Goal: Task Accomplishment & Management: Manage account settings

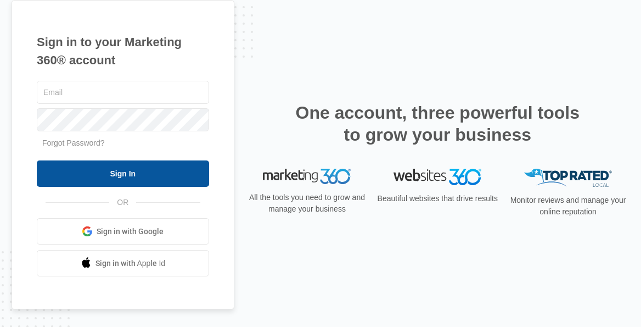
type input "mattmcreynolds1@gmail.com"
click at [77, 180] on input "Sign In" at bounding box center [123, 173] width 172 height 26
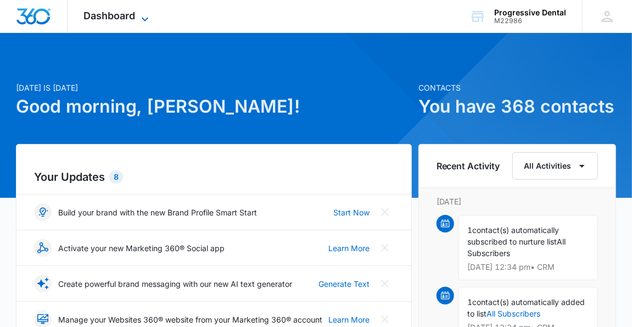
click at [144, 19] on icon at bounding box center [144, 19] width 13 height 13
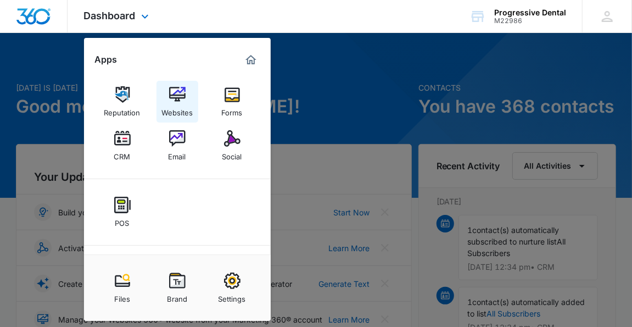
click at [176, 102] on img at bounding box center [177, 94] width 16 height 16
